Goal: Transaction & Acquisition: Download file/media

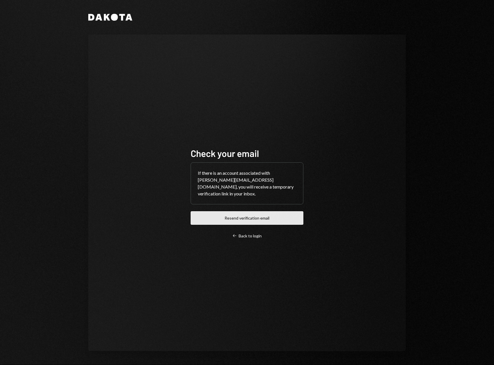
click at [249, 217] on button "Resend verification email" at bounding box center [247, 218] width 113 height 14
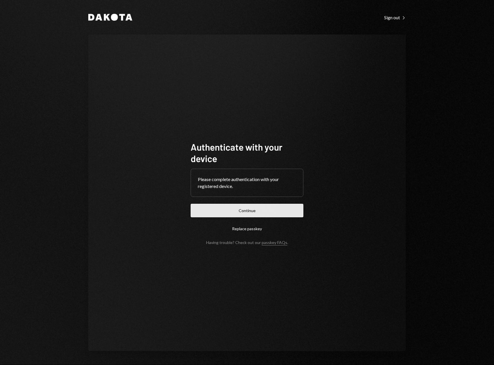
click at [260, 208] on button "Continue" at bounding box center [247, 211] width 113 height 14
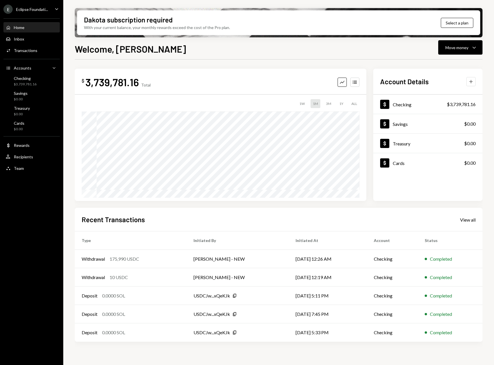
click at [467, 82] on button "Plus" at bounding box center [470, 81] width 9 height 9
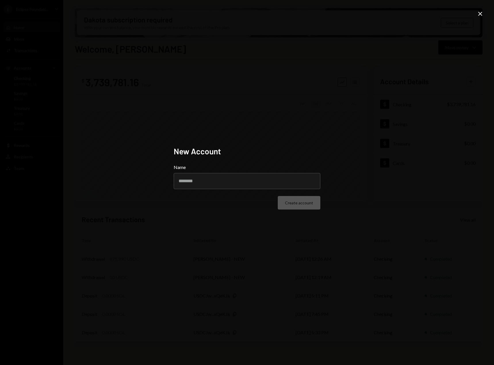
click at [400, 101] on div "New Account Name Create account Close" at bounding box center [247, 182] width 494 height 365
click at [480, 13] on icon "Close" at bounding box center [480, 13] width 7 height 7
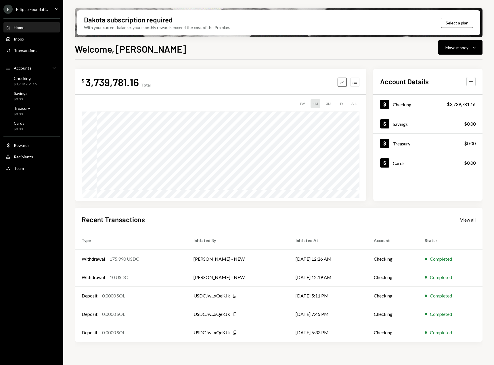
click at [352, 85] on button "Accounts" at bounding box center [354, 82] width 9 height 9
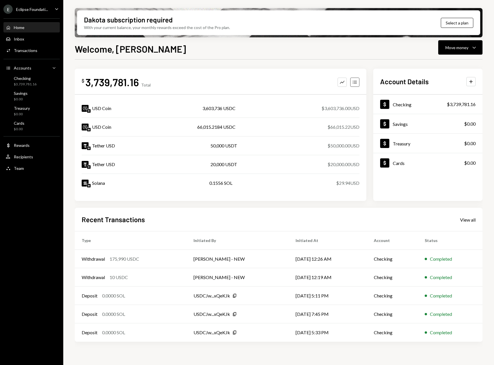
click at [352, 85] on button "Accounts" at bounding box center [354, 82] width 9 height 9
click at [425, 81] on h2 "Account Details" at bounding box center [404, 81] width 49 height 9
click at [402, 82] on h2 "Account Details" at bounding box center [404, 81] width 49 height 9
click at [477, 48] on icon "Caret Down" at bounding box center [473, 47] width 7 height 7
click at [372, 42] on div "Welcome, [PERSON_NAME] Move money Caret Down" at bounding box center [279, 48] width 408 height 13
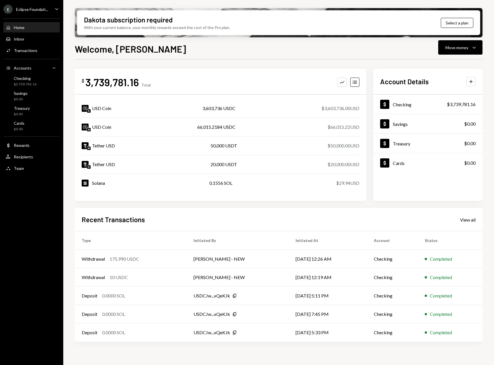
click at [45, 8] on div "Eclipse Foundati..." at bounding box center [32, 9] width 32 height 5
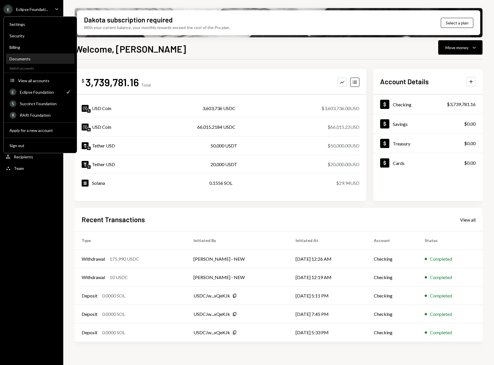
click at [30, 58] on div "Documents" at bounding box center [40, 58] width 62 height 5
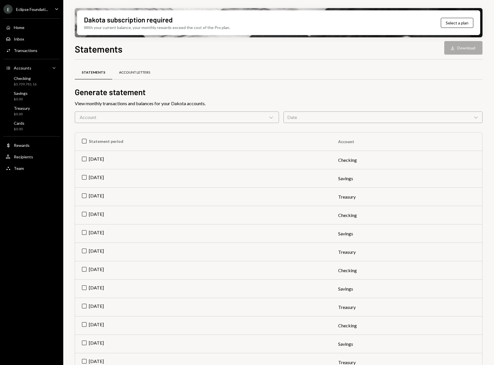
click at [127, 76] on div "Account Letters" at bounding box center [134, 73] width 45 height 14
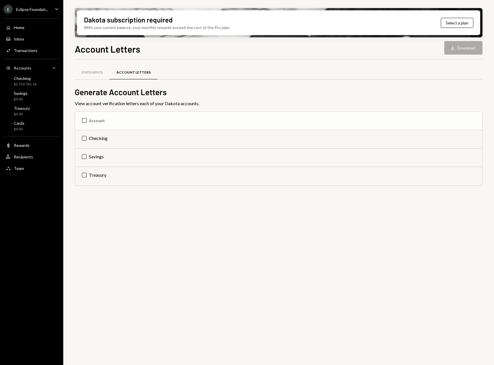
click at [84, 124] on th "Account" at bounding box center [278, 121] width 407 height 18
click at [84, 124] on th "Check Account" at bounding box center [278, 121] width 407 height 18
click at [84, 122] on th "Account" at bounding box center [278, 121] width 407 height 18
click at [84, 122] on th "Check Account" at bounding box center [278, 121] width 407 height 18
click at [84, 122] on th "Account" at bounding box center [278, 121] width 407 height 18
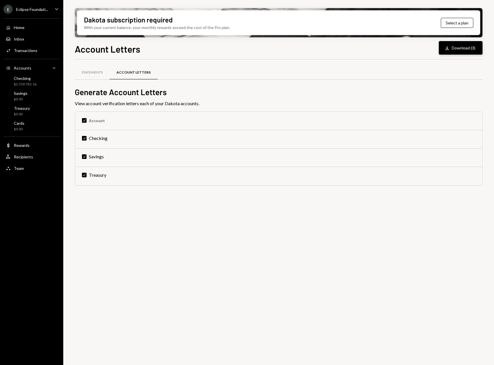
click at [459, 48] on button "Download Download (3)" at bounding box center [461, 48] width 44 height 14
click at [98, 68] on div "Statements" at bounding box center [92, 73] width 35 height 14
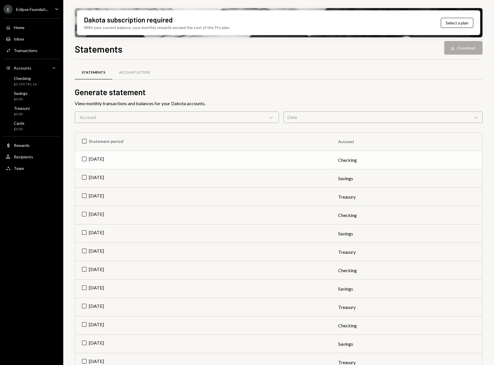
click at [81, 159] on td "[DATE]" at bounding box center [203, 160] width 256 height 18
click at [470, 50] on button "Download Download" at bounding box center [463, 48] width 38 height 14
click at [53, 6] on icon "Caret Down" at bounding box center [56, 9] width 6 height 6
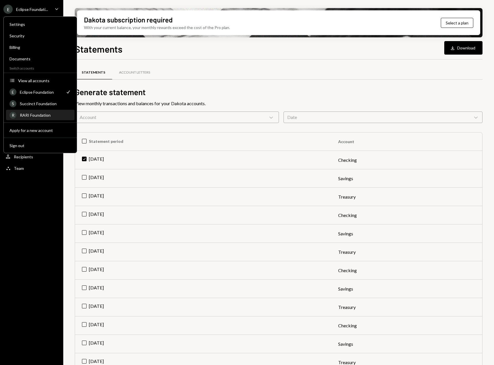
click at [34, 112] on div "R RARI Foundation" at bounding box center [40, 115] width 62 height 10
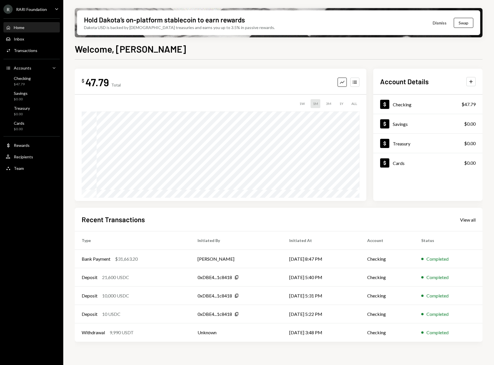
click at [68, 5] on div "Hold Dakota’s on-platform stablecoin to earn rewards Dakota USD is backed by U.…" at bounding box center [278, 182] width 431 height 365
click at [59, 7] on icon "Caret Down" at bounding box center [56, 9] width 6 height 6
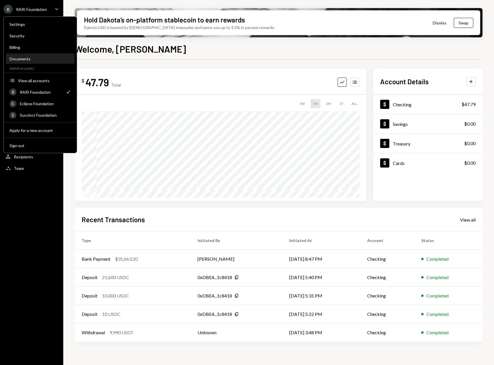
click at [30, 57] on div "Documents" at bounding box center [40, 58] width 62 height 5
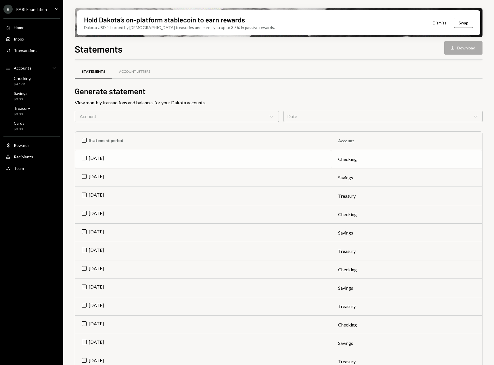
click at [84, 162] on td "[DATE]" at bounding box center [203, 159] width 256 height 18
click at [456, 51] on button "Download Download" at bounding box center [463, 48] width 38 height 14
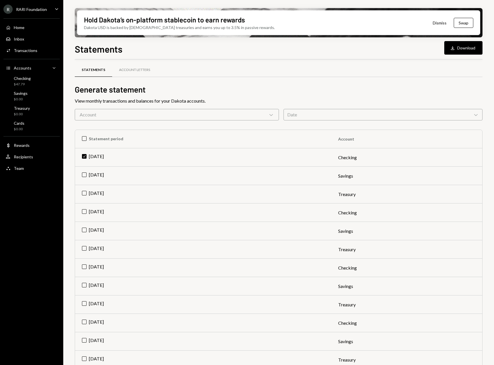
scroll to position [3, 0]
